Goal: Task Accomplishment & Management: Complete application form

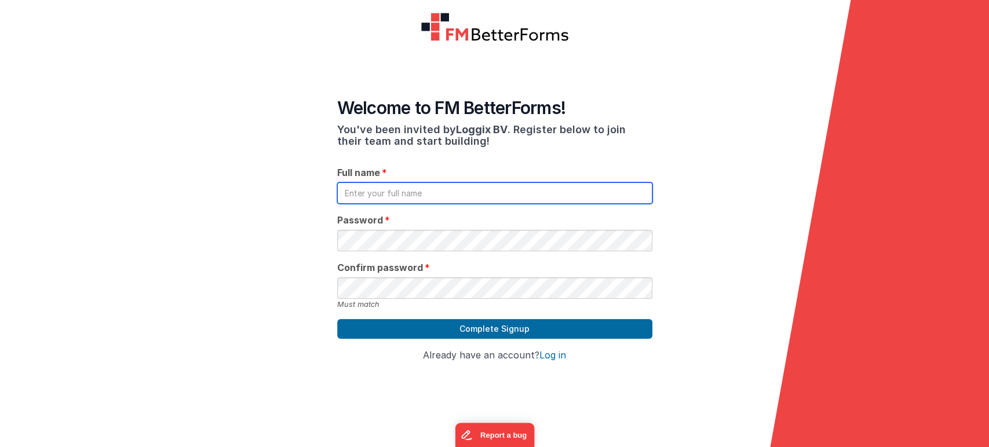
type input "[PERSON_NAME][EMAIL_ADDRESS][DOMAIN_NAME]"
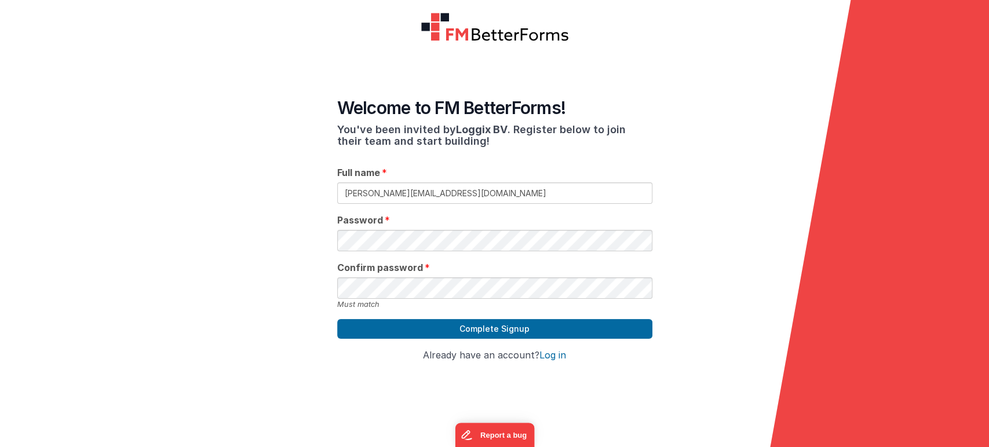
click at [455, 183] on input "[PERSON_NAME][EMAIL_ADDRESS][DOMAIN_NAME]" at bounding box center [494, 193] width 315 height 21
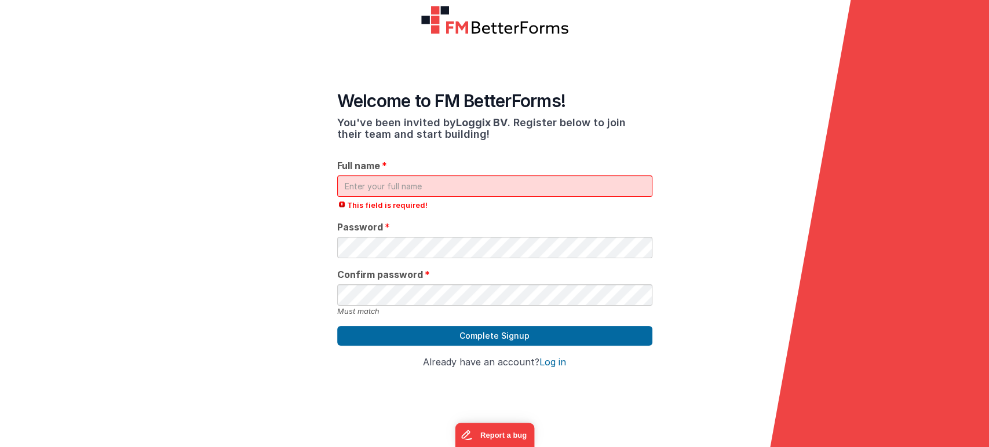
click at [455, 181] on input "text" at bounding box center [494, 186] width 315 height 21
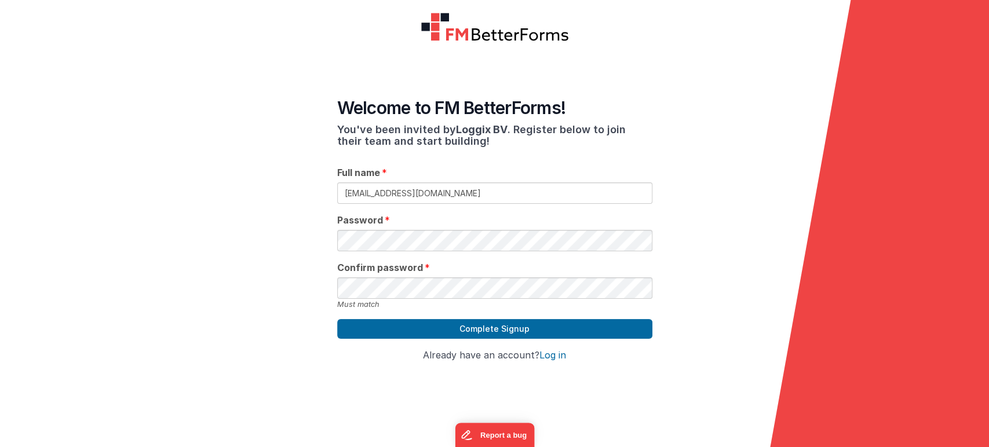
type input "[EMAIL_ADDRESS][DOMAIN_NAME]"
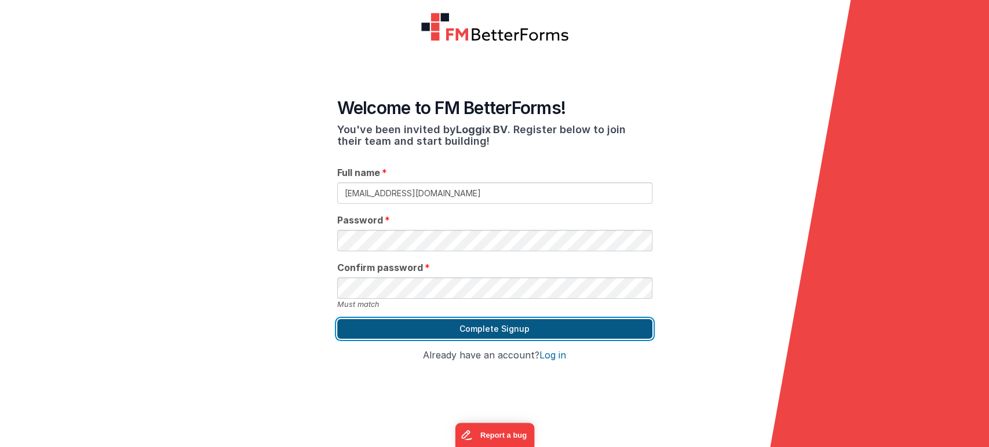
click at [348, 319] on button "Complete Signup" at bounding box center [494, 329] width 315 height 20
click at [494, 319] on button "Complete Signup" at bounding box center [494, 329] width 315 height 20
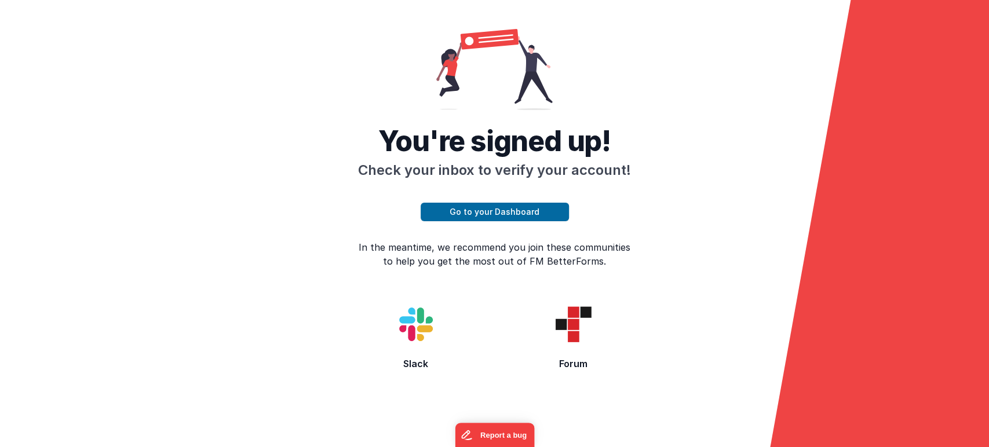
click at [403, 328] on img at bounding box center [416, 324] width 74 height 74
click at [511, 208] on button "Go to your Dashboard" at bounding box center [495, 212] width 148 height 19
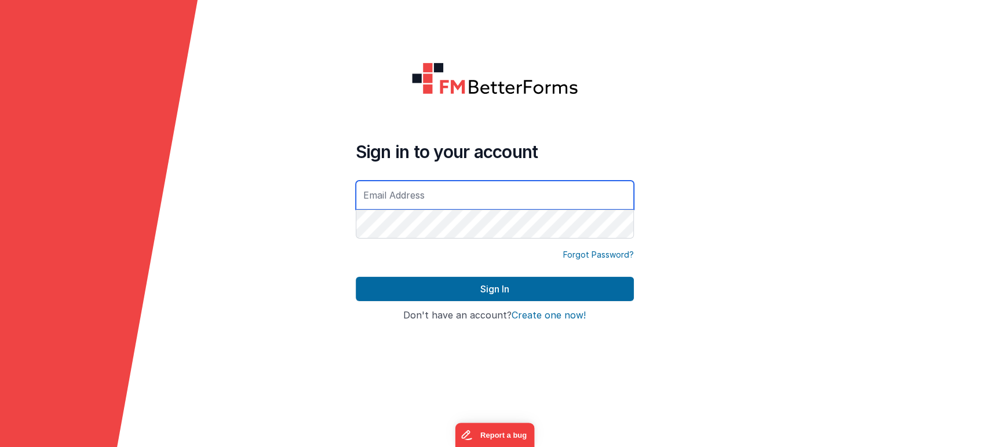
type input "[EMAIL_ADDRESS][DOMAIN_NAME]"
click at [516, 202] on input "[EMAIL_ADDRESS][DOMAIN_NAME]" at bounding box center [495, 195] width 278 height 29
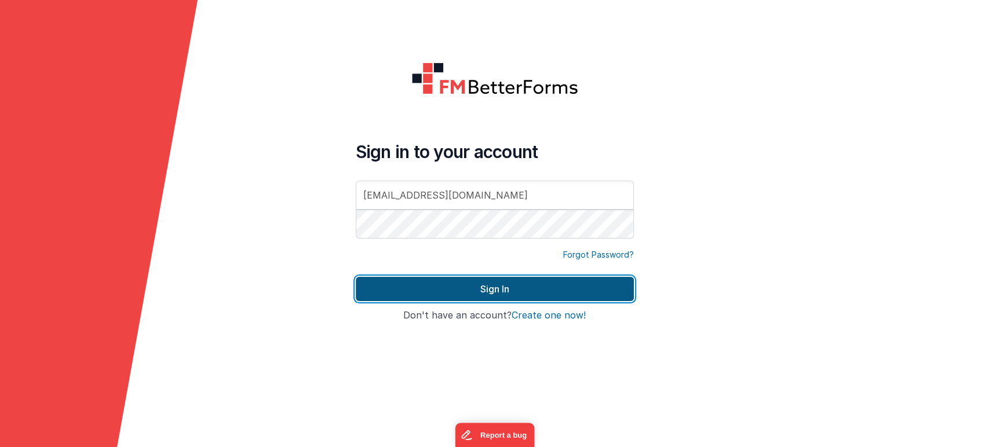
click at [614, 293] on button "Sign In" at bounding box center [495, 289] width 278 height 24
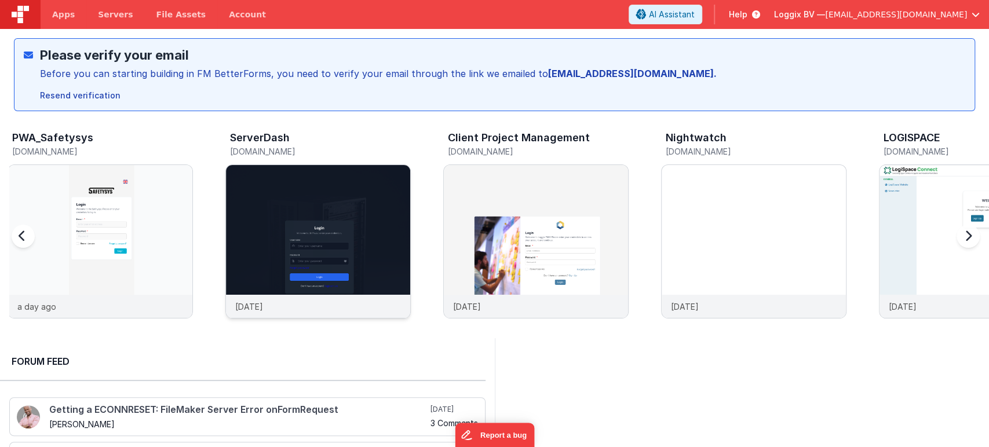
scroll to position [0, 436]
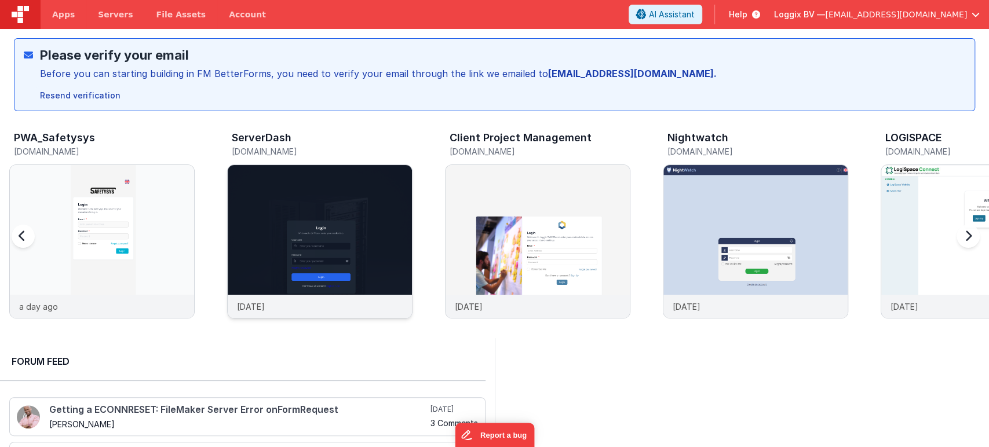
click at [358, 220] on img at bounding box center [320, 257] width 184 height 184
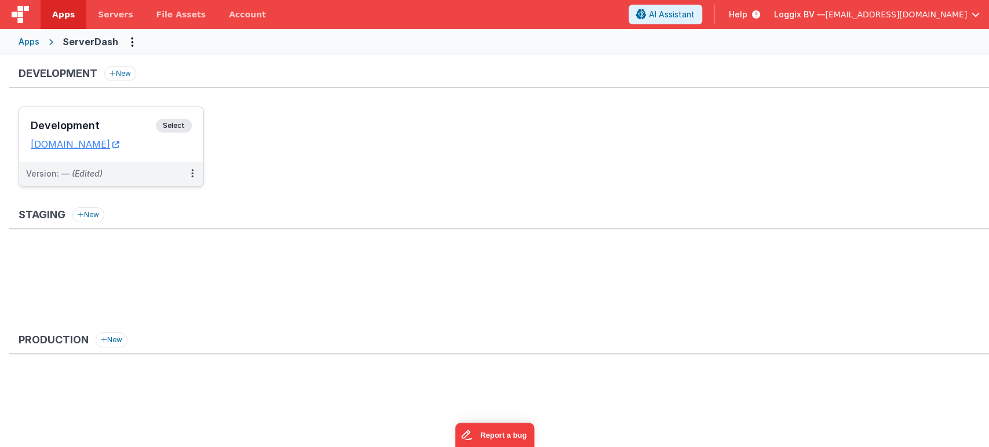
click at [189, 125] on span "Select" at bounding box center [174, 126] width 36 height 14
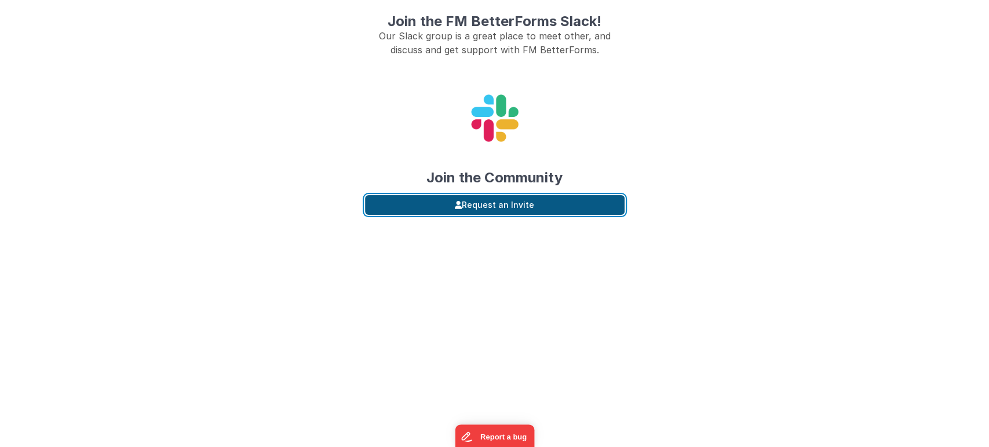
click at [491, 205] on button "Request an Invite" at bounding box center [495, 205] width 260 height 20
